Goal: Task Accomplishment & Management: Complete application form

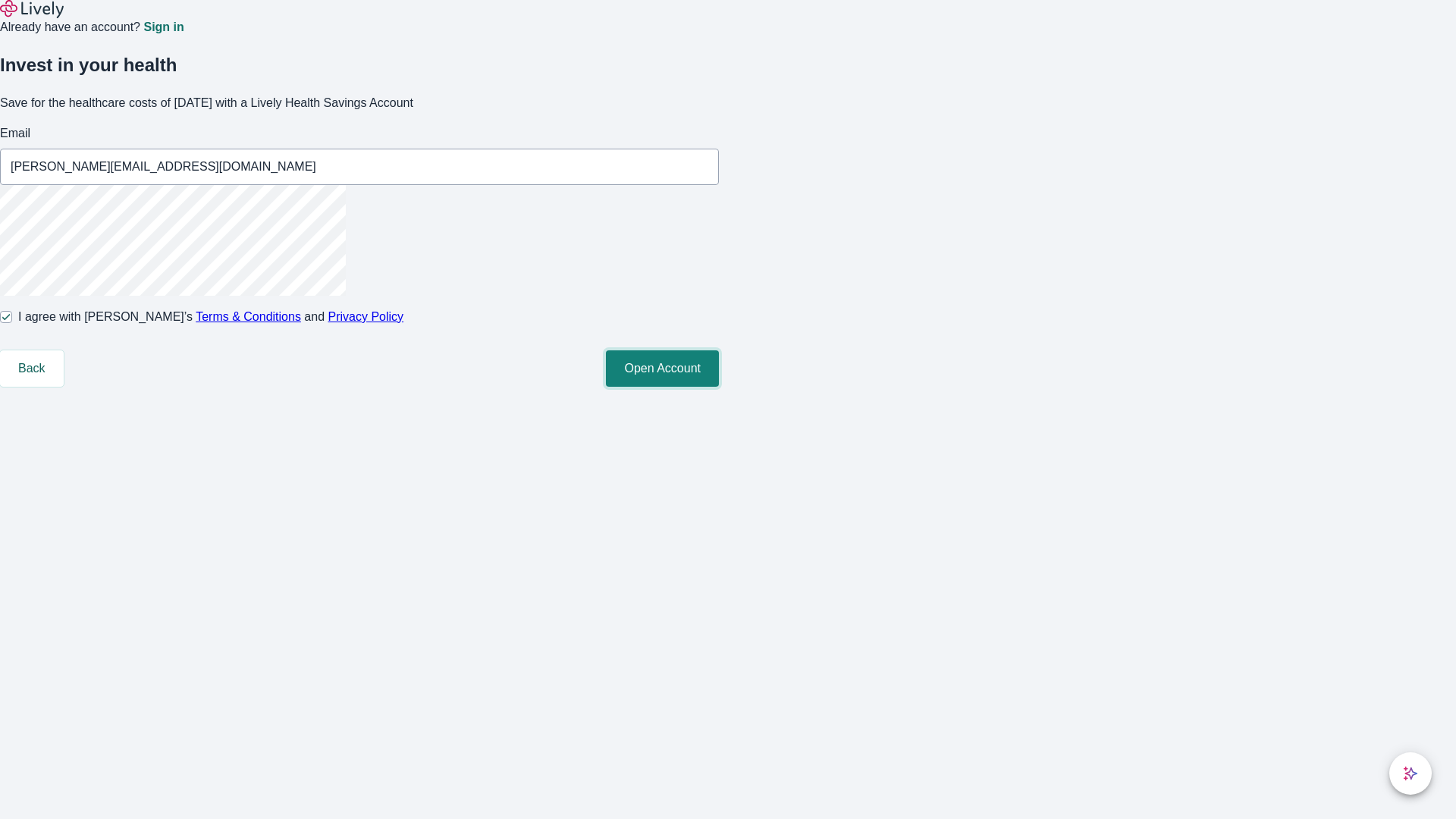
click at [719, 387] on button "Open Account" at bounding box center [663, 368] width 113 height 36
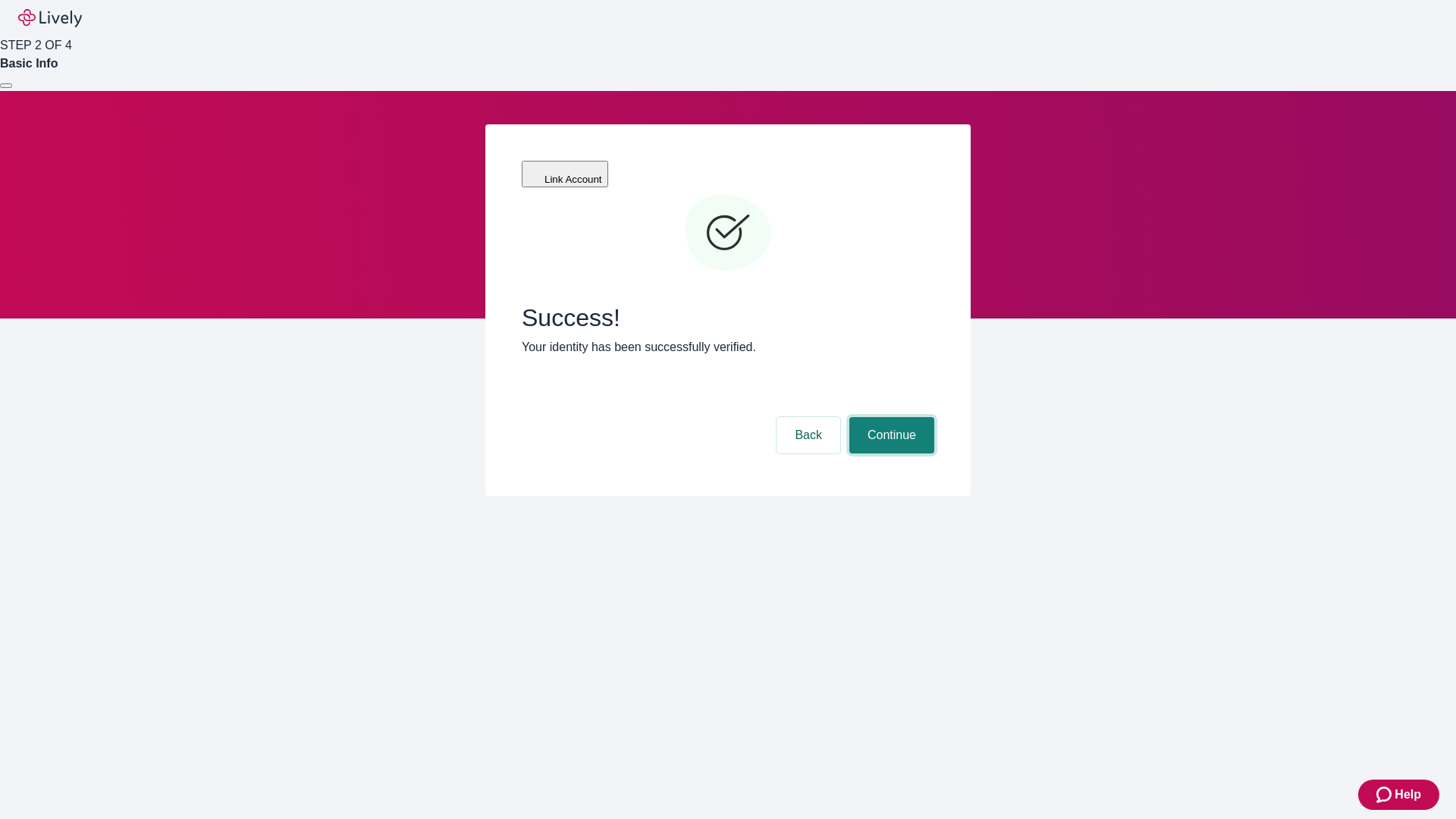
click at [890, 417] on button "Continue" at bounding box center [892, 435] width 85 height 36
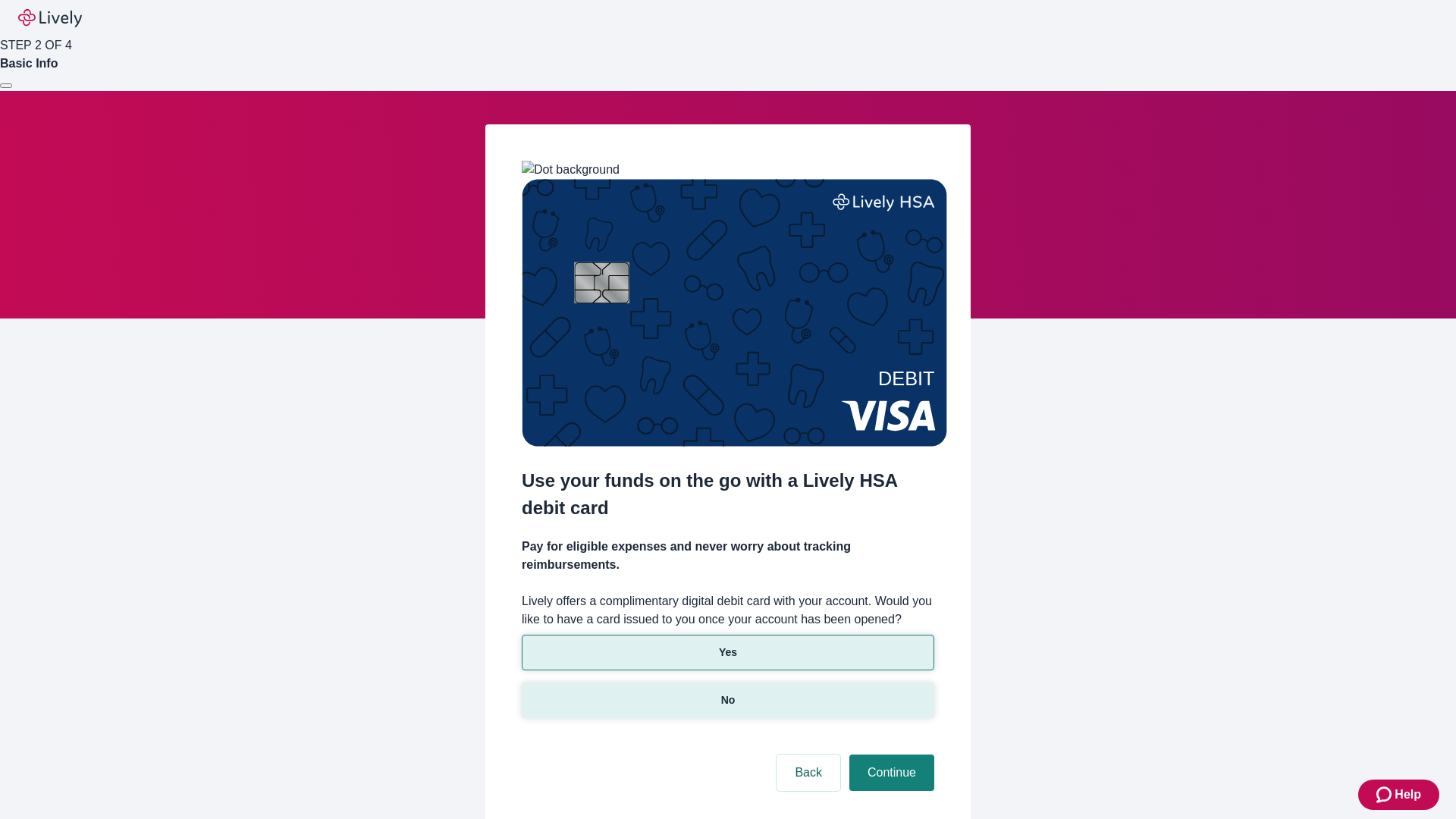
click at [728, 692] on p "No" at bounding box center [728, 699] width 15 height 16
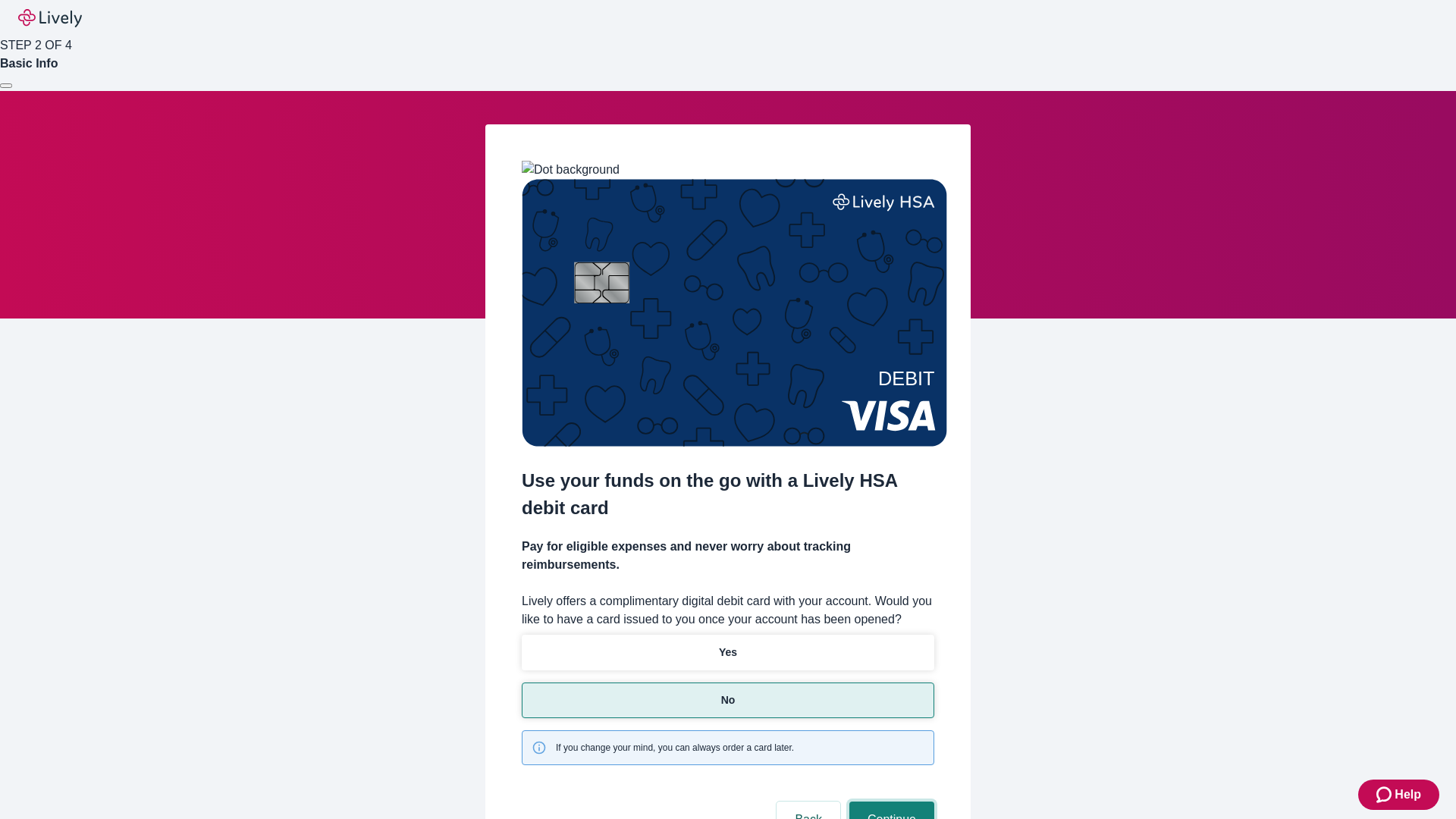
click at [890, 801] on button "Continue" at bounding box center [892, 819] width 85 height 36
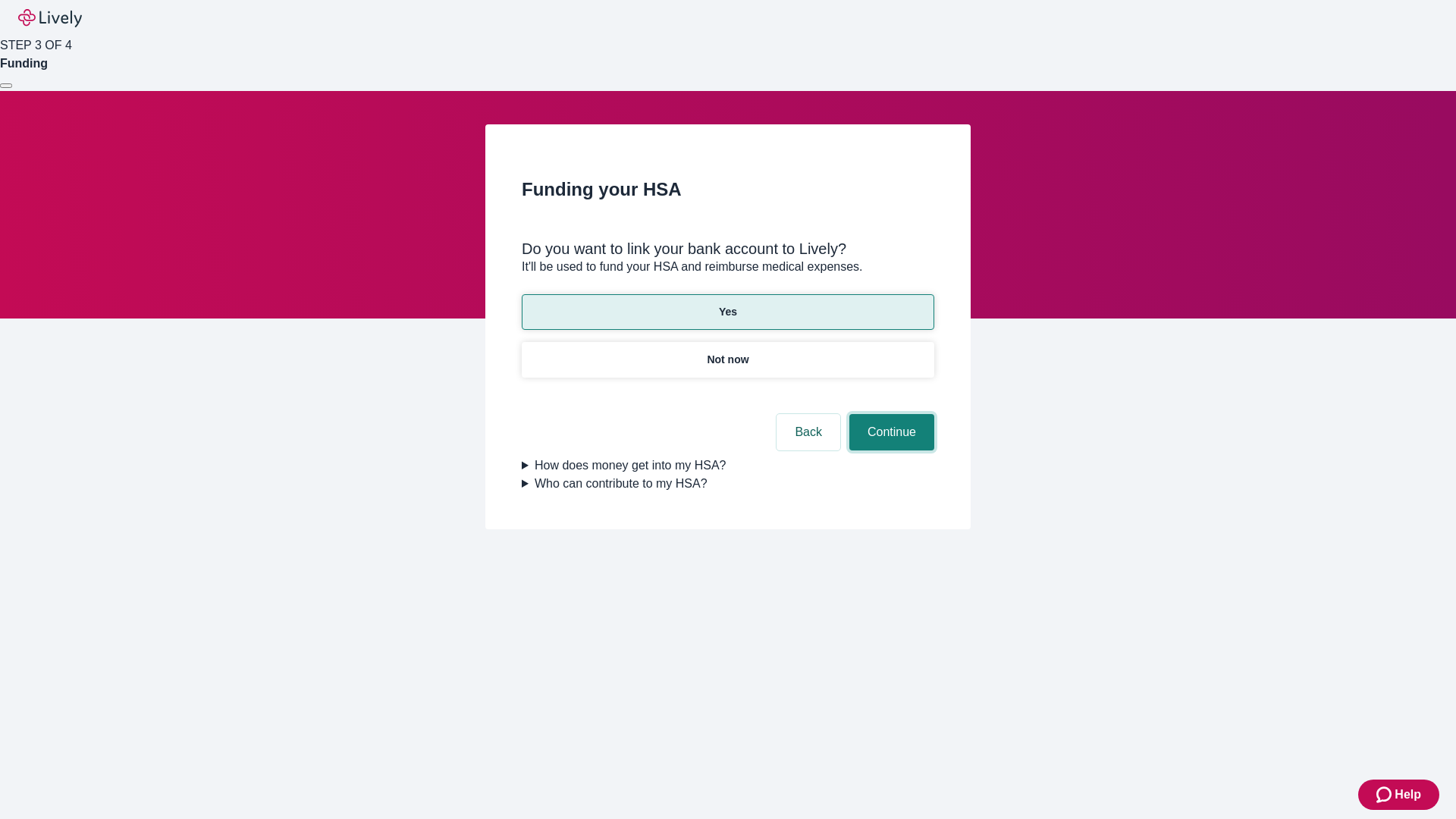
click at [890, 414] on button "Continue" at bounding box center [892, 432] width 85 height 36
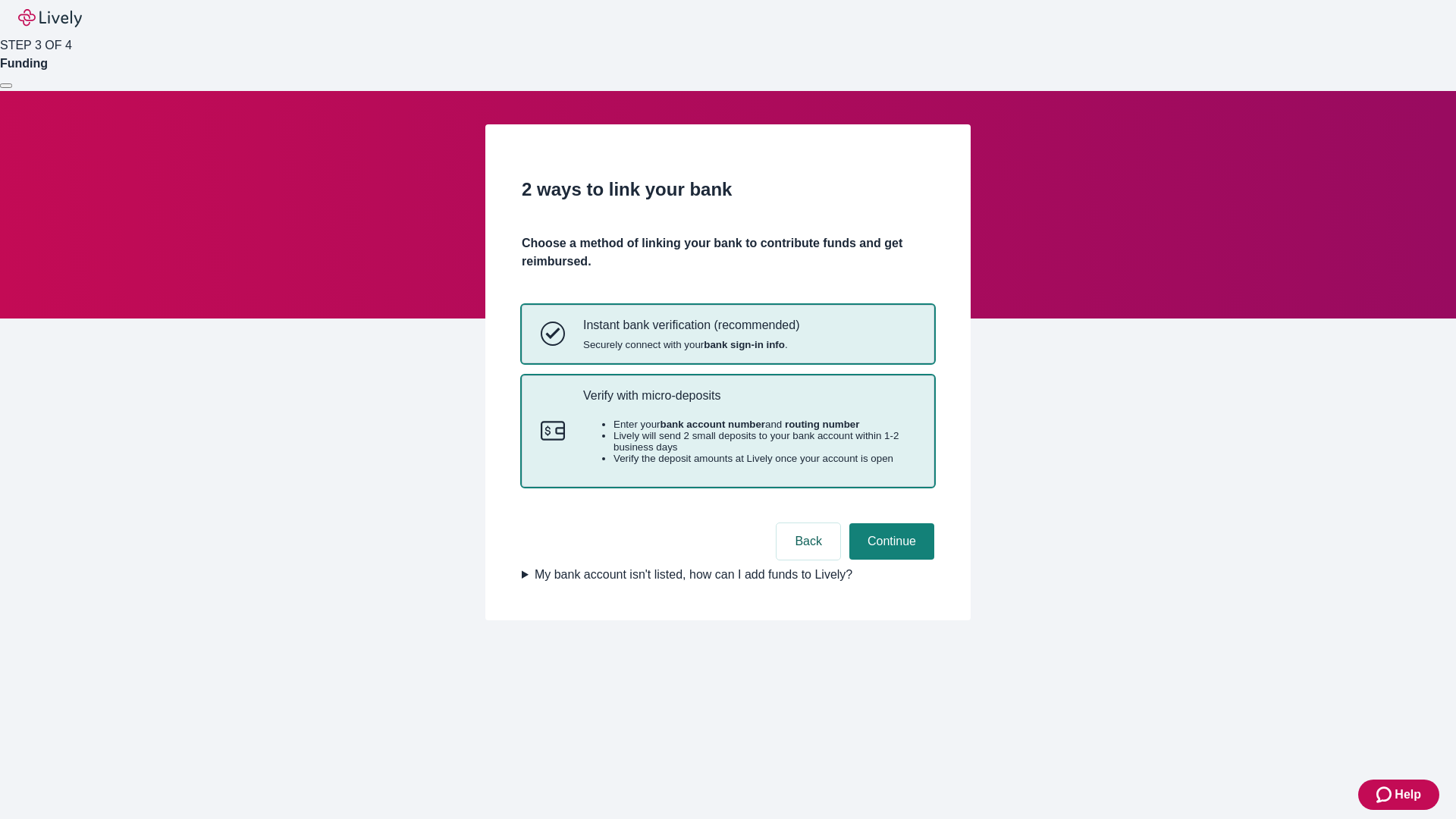
click at [749, 403] on p "Verify with micro-deposits" at bounding box center [749, 395] width 332 height 15
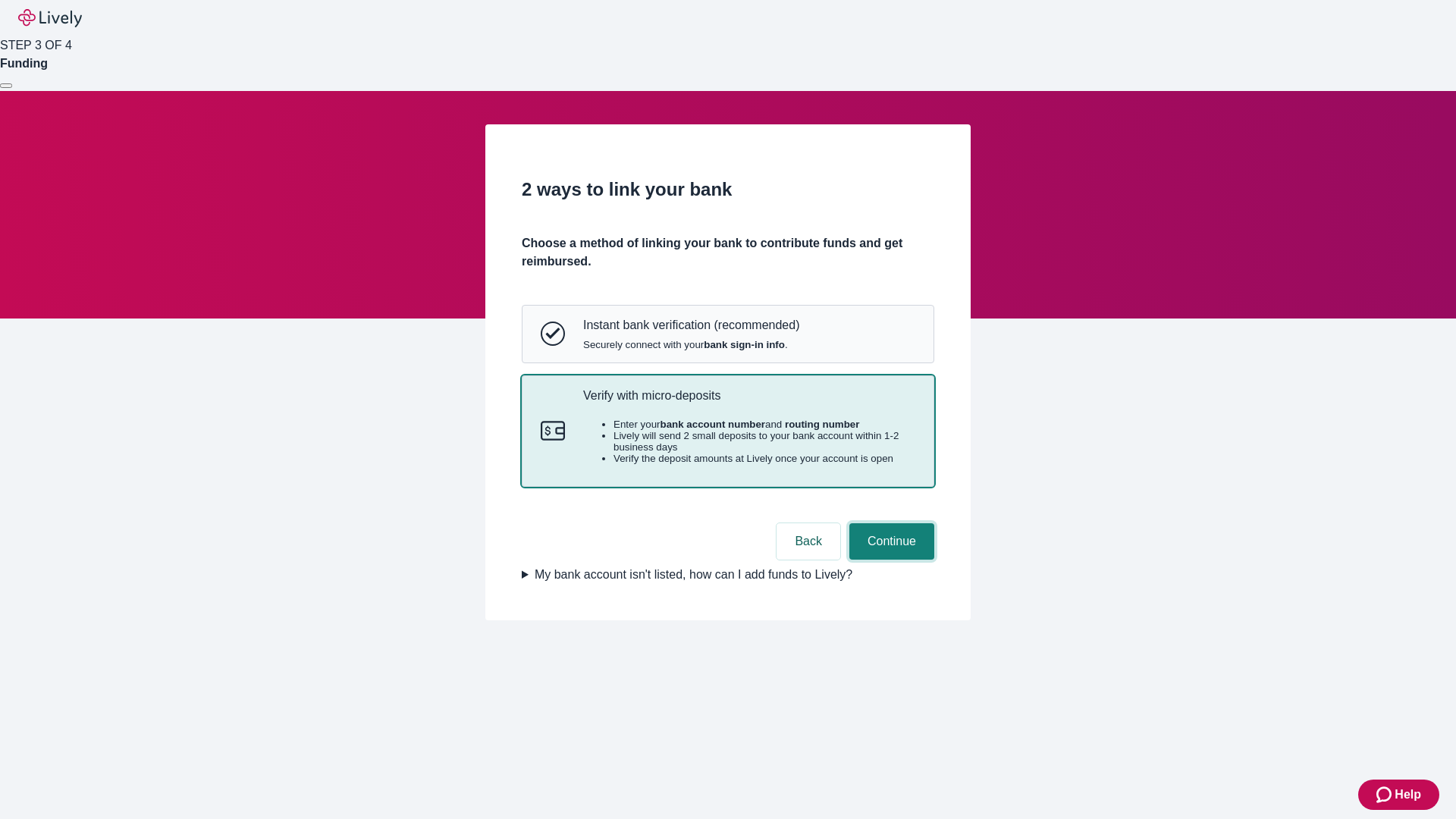
click at [890, 559] on button "Continue" at bounding box center [892, 541] width 85 height 36
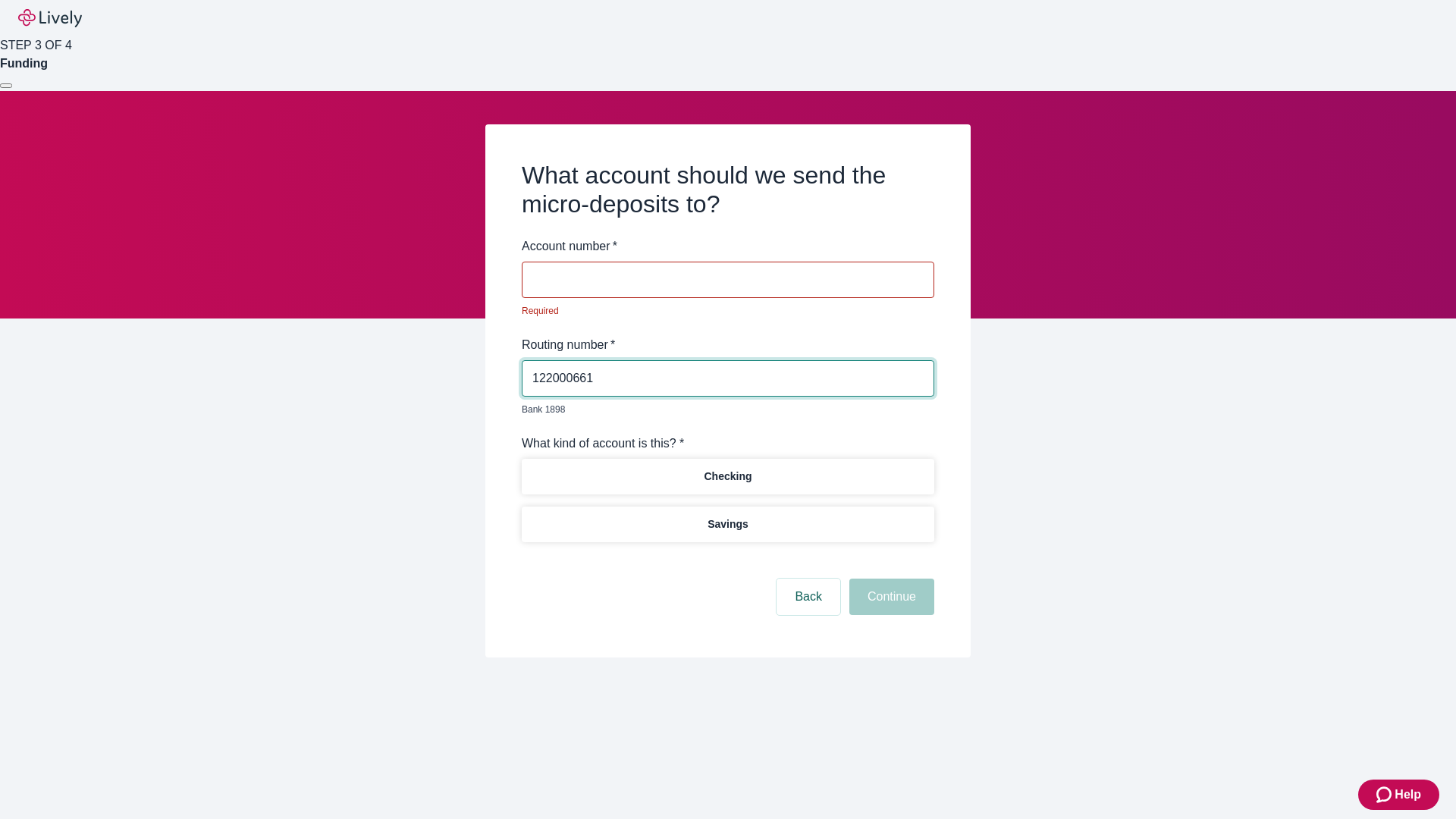
type input "122000661"
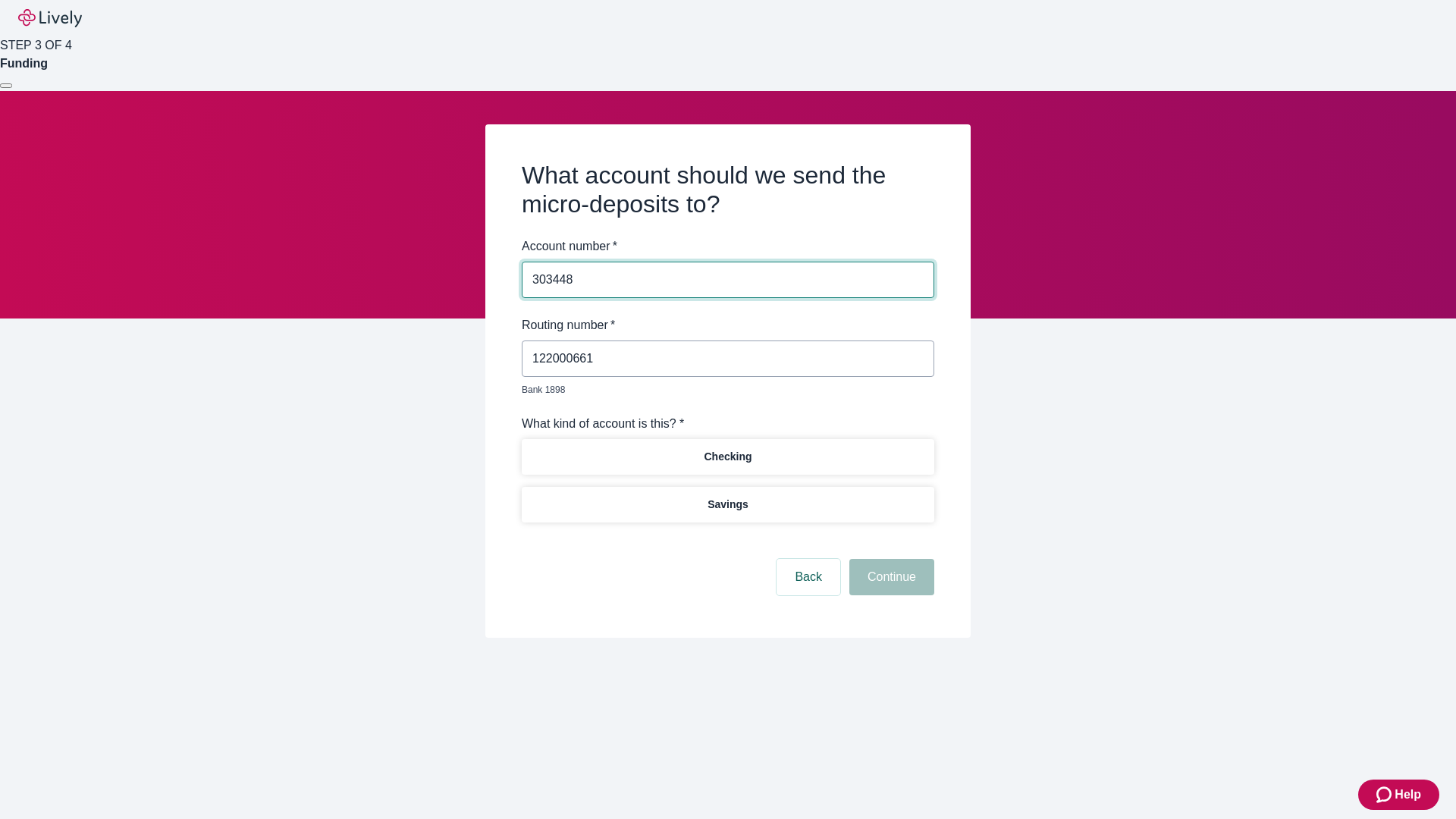
type input "303448"
click at [728, 448] on p "Checking" at bounding box center [728, 456] width 48 height 16
click at [890, 559] on button "Continue" at bounding box center [892, 576] width 85 height 36
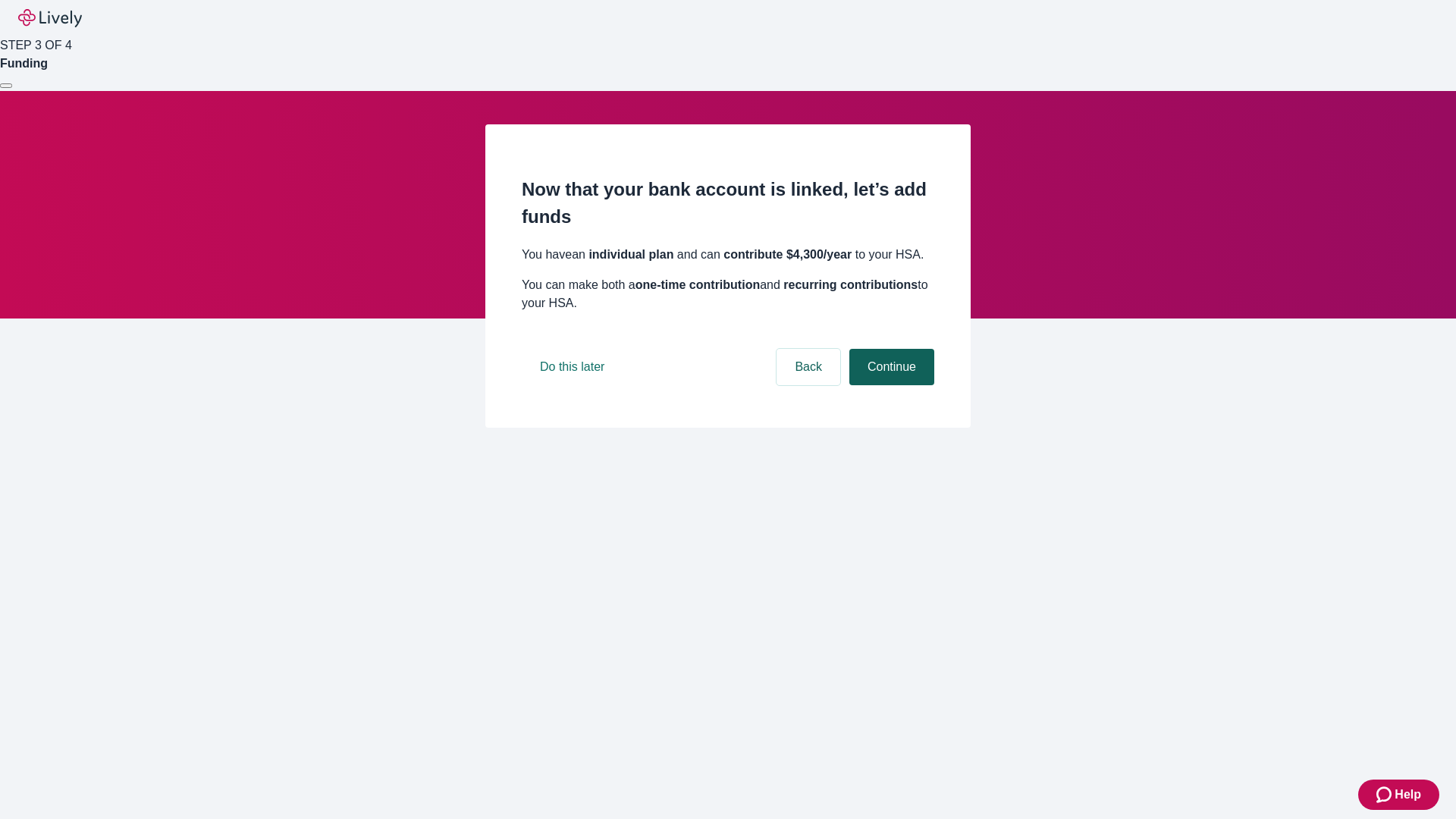
click at [890, 385] on button "Continue" at bounding box center [892, 366] width 85 height 36
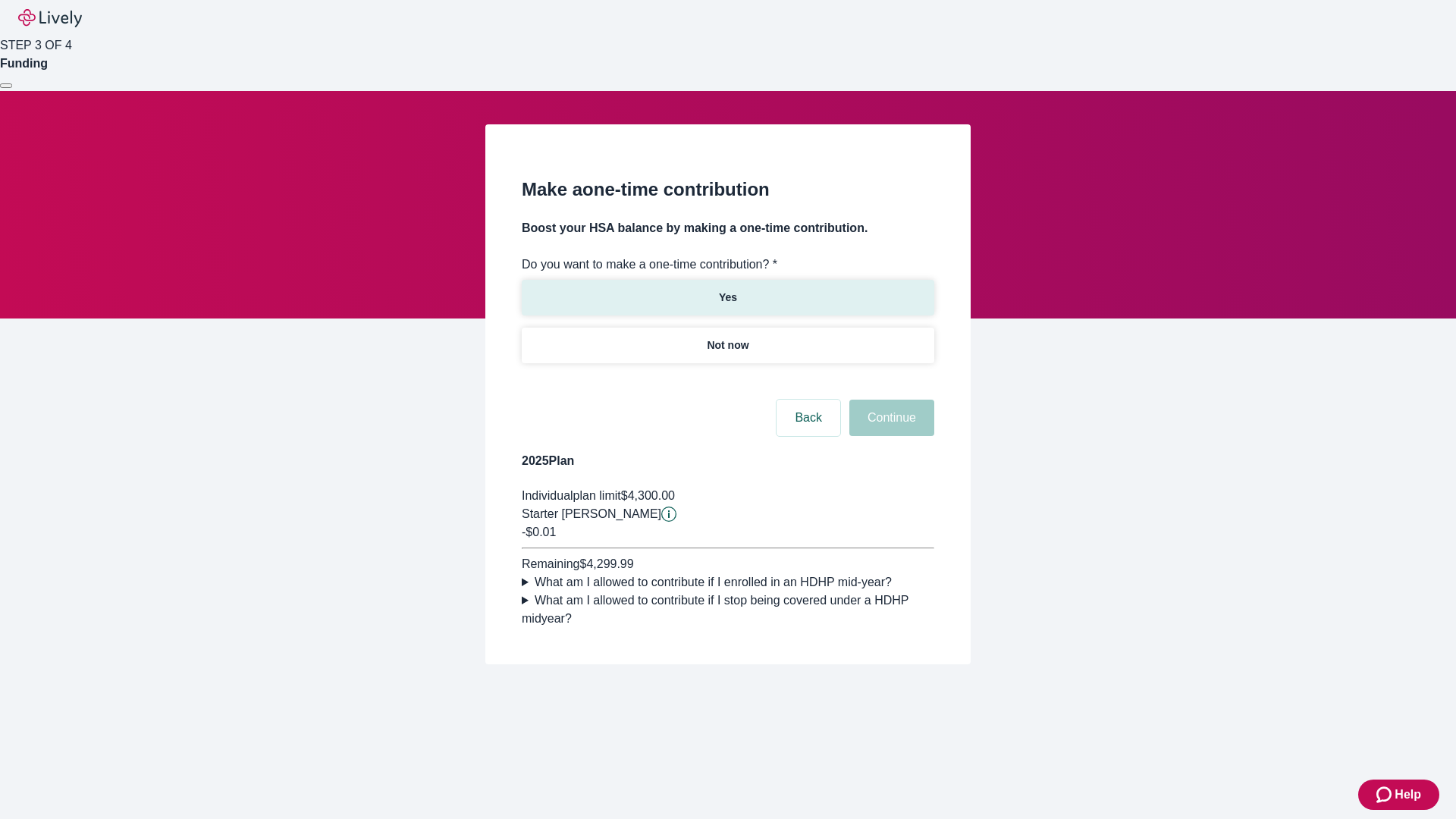
click at [728, 289] on p "Yes" at bounding box center [728, 297] width 18 height 16
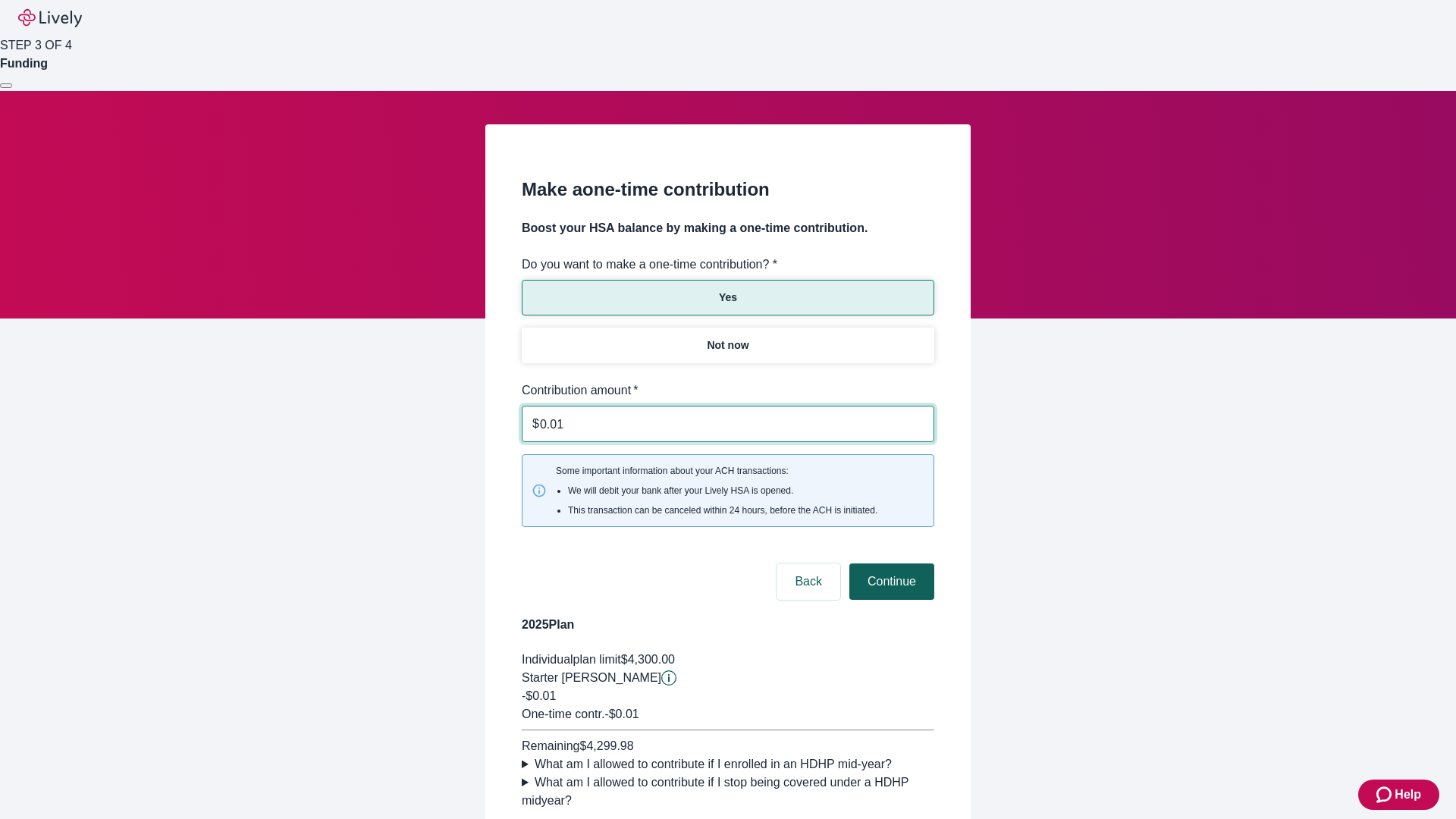
type input "0.01"
click at [890, 563] on button "Continue" at bounding box center [892, 581] width 85 height 36
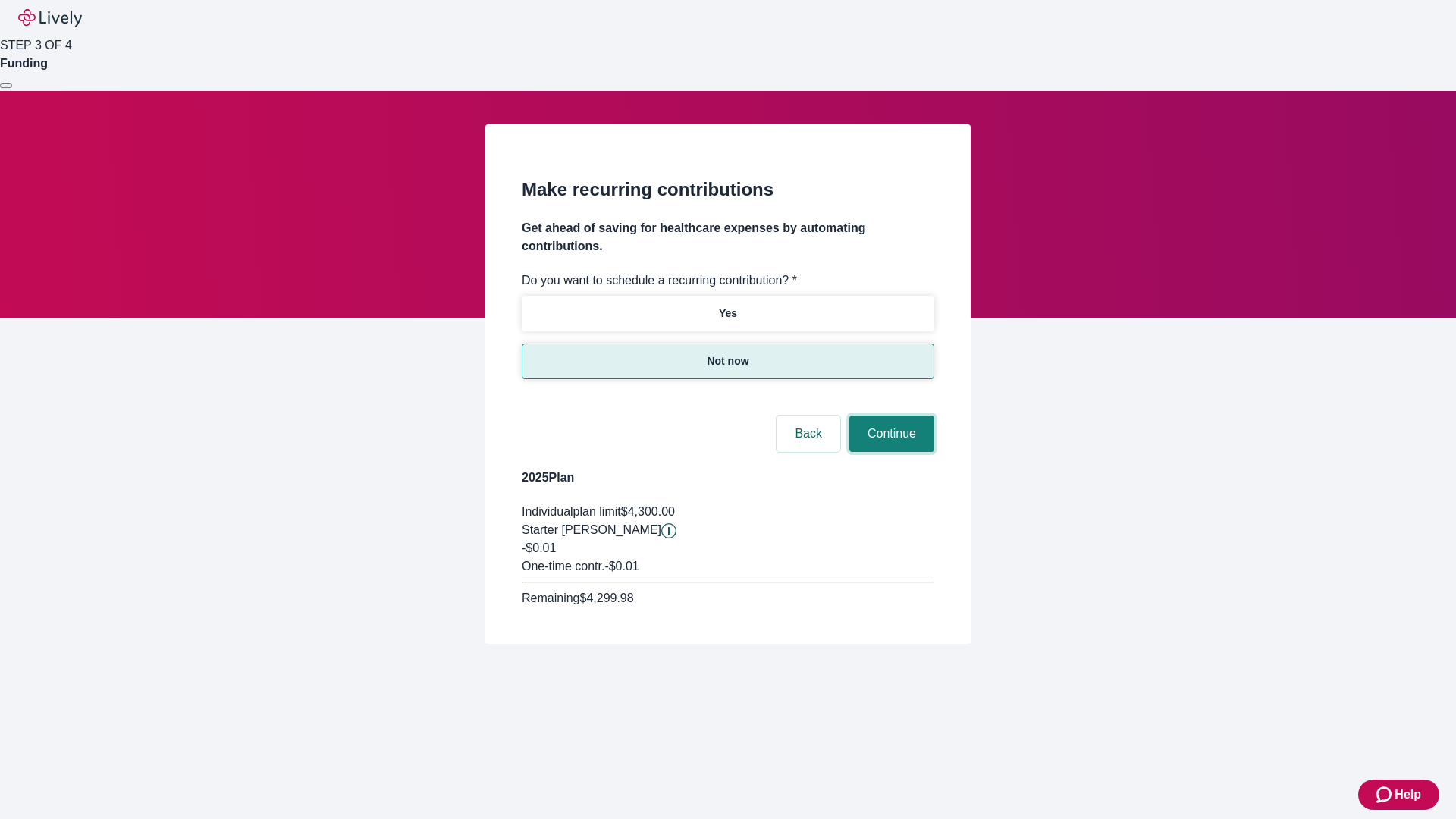
click at [890, 416] on button "Continue" at bounding box center [892, 434] width 85 height 36
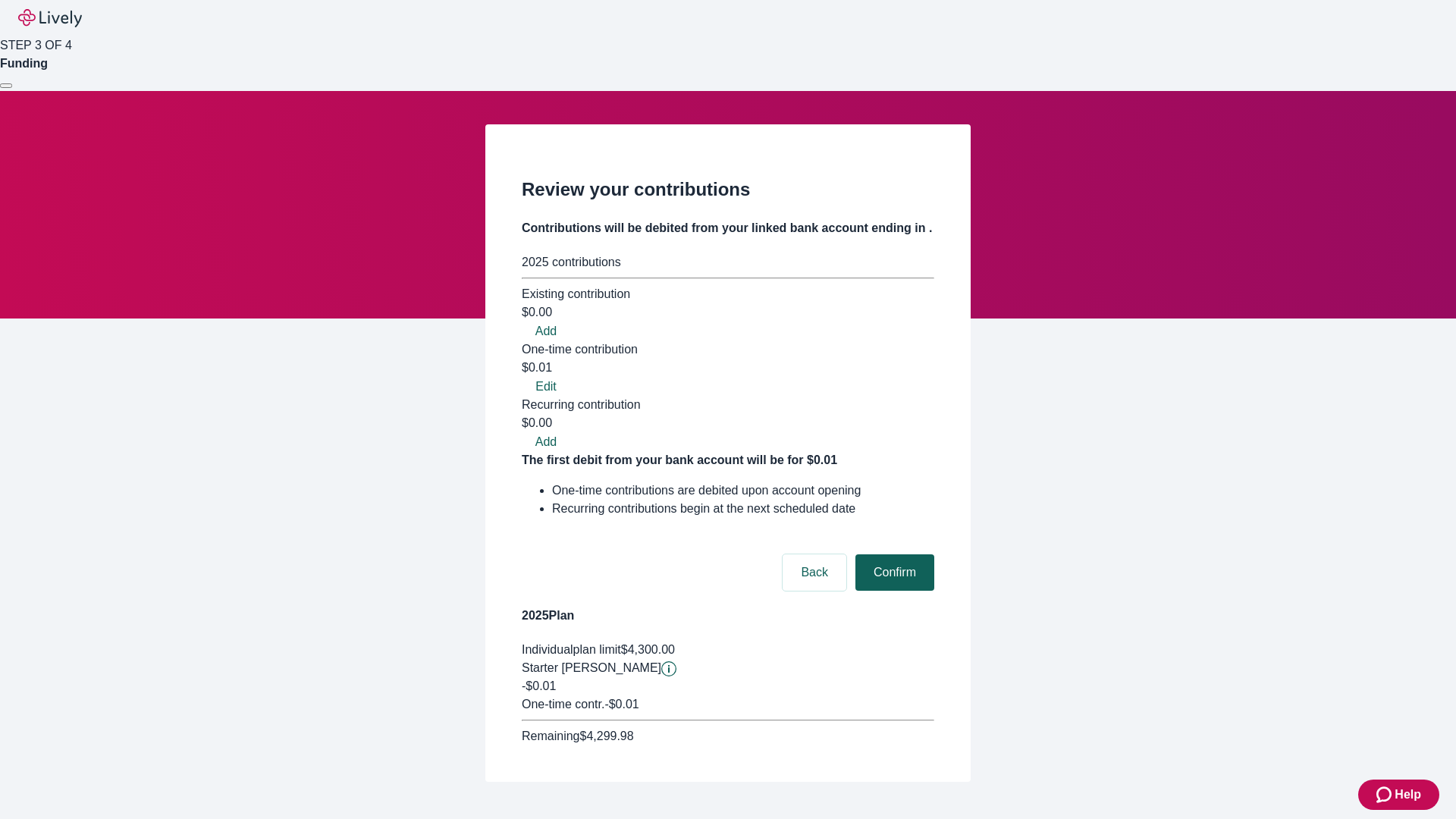
click at [892, 554] on button "Confirm" at bounding box center [895, 572] width 79 height 36
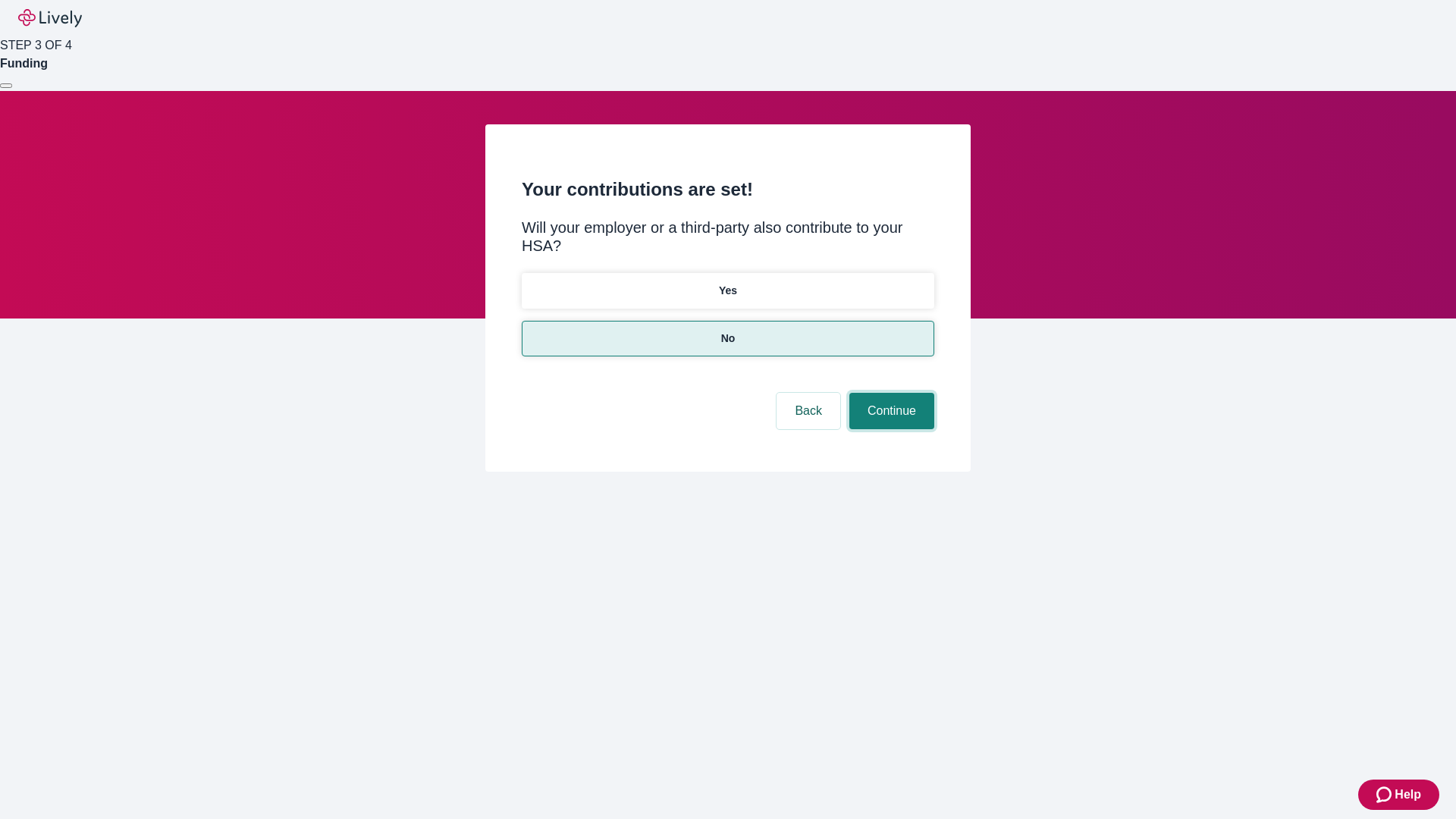
click at [890, 393] on button "Continue" at bounding box center [892, 411] width 85 height 36
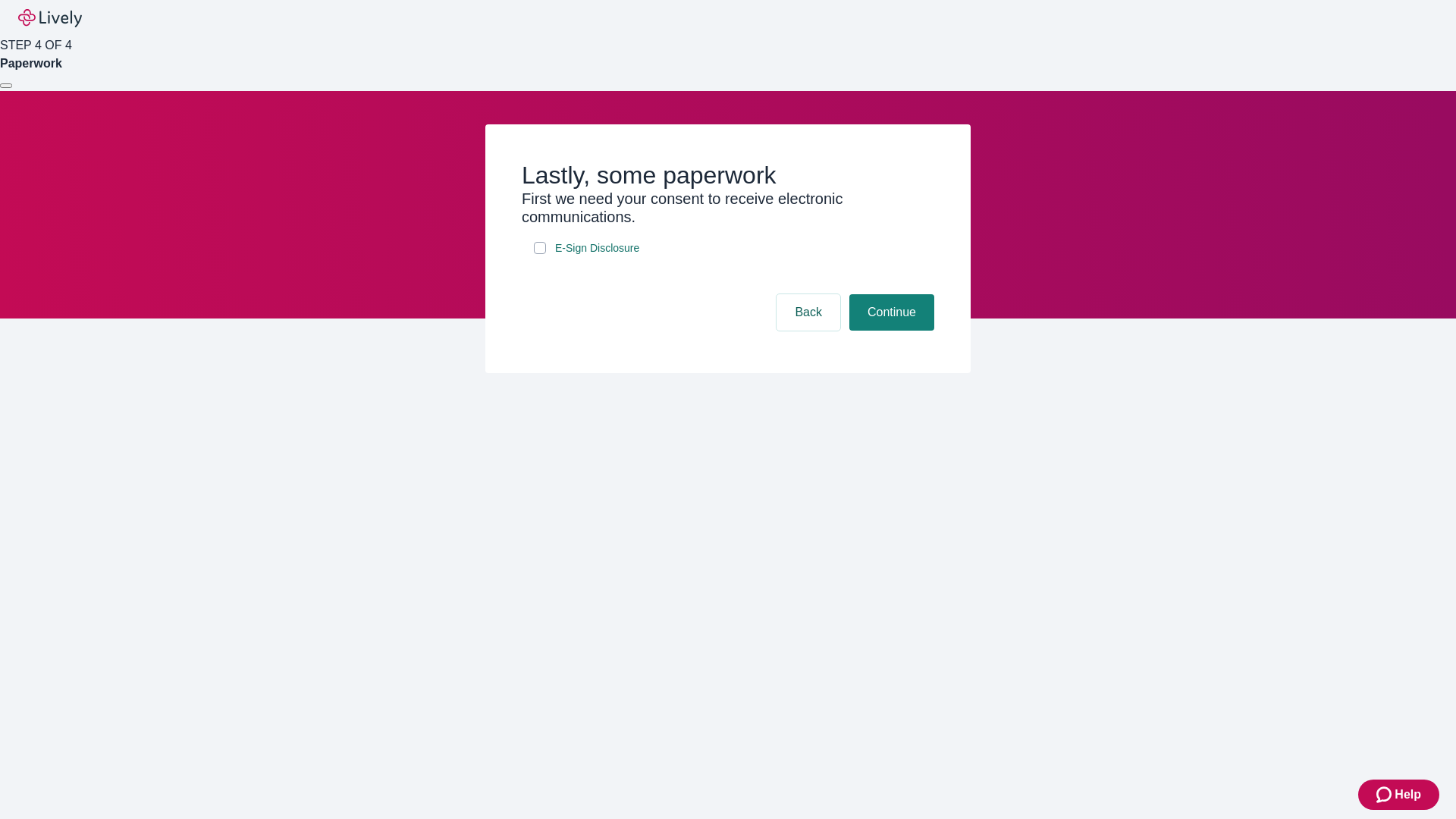
click at [540, 254] on input "E-Sign Disclosure" at bounding box center [540, 248] width 12 height 12
checkbox input "true"
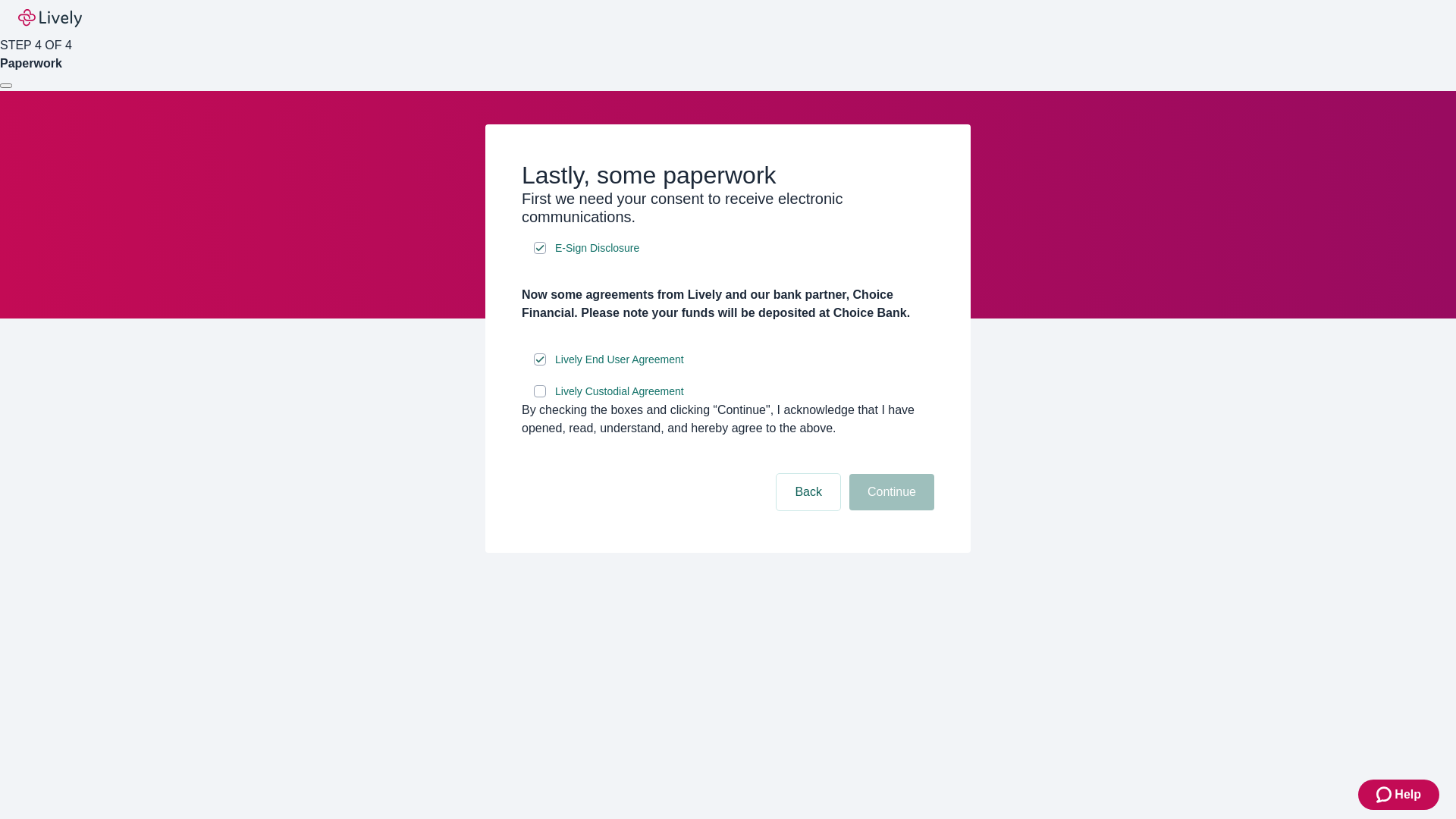
click at [540, 398] on input "Lively Custodial Agreement" at bounding box center [540, 391] width 12 height 12
checkbox input "true"
click at [890, 510] on button "Continue" at bounding box center [892, 492] width 85 height 36
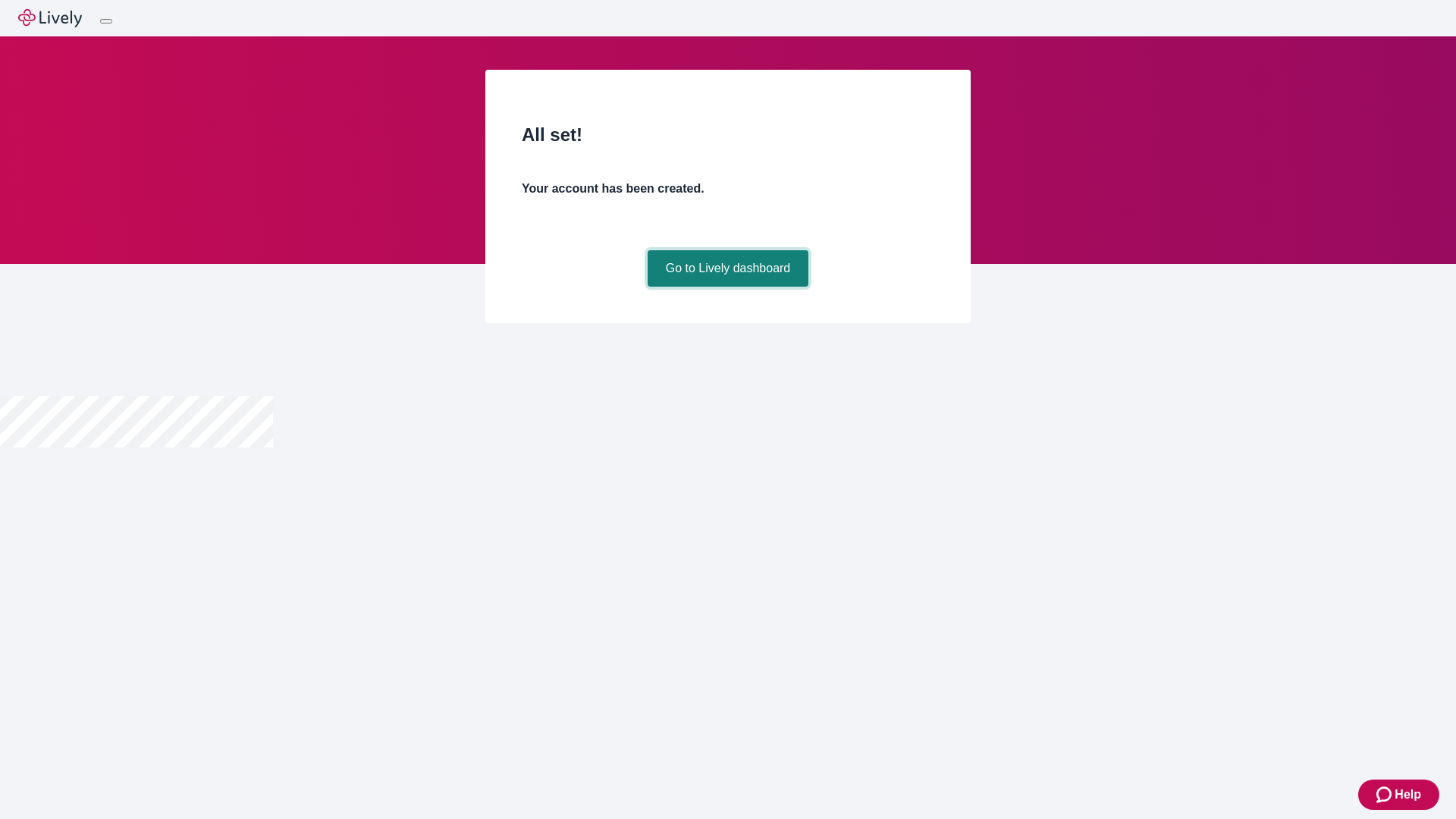
click at [728, 287] on link "Go to Lively dashboard" at bounding box center [728, 268] width 162 height 36
